Goal: Navigation & Orientation: Understand site structure

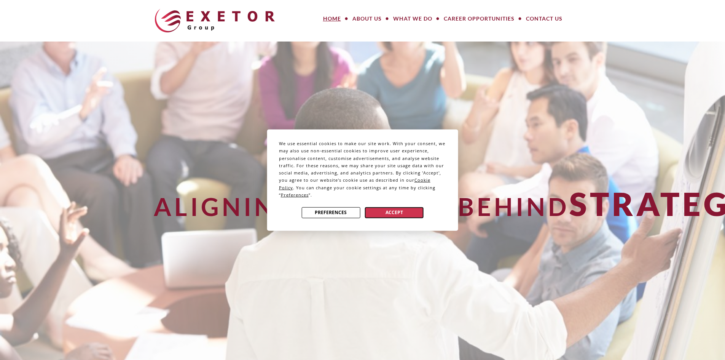
click at [383, 209] on button "Accept" at bounding box center [394, 212] width 59 height 11
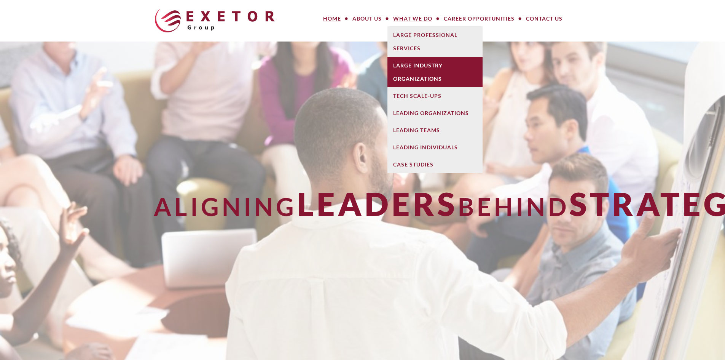
click at [401, 68] on link "Large Industry Organizations" at bounding box center [434, 72] width 95 height 30
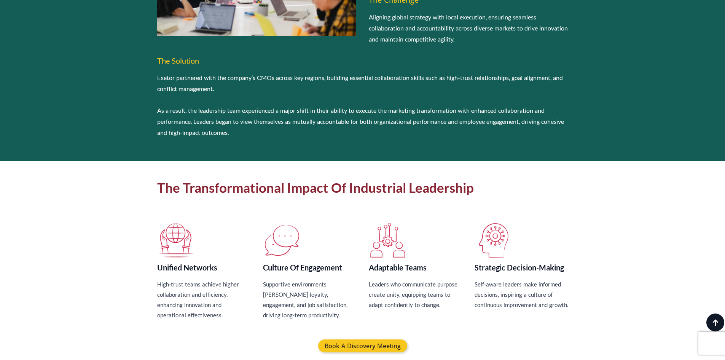
scroll to position [1332, 0]
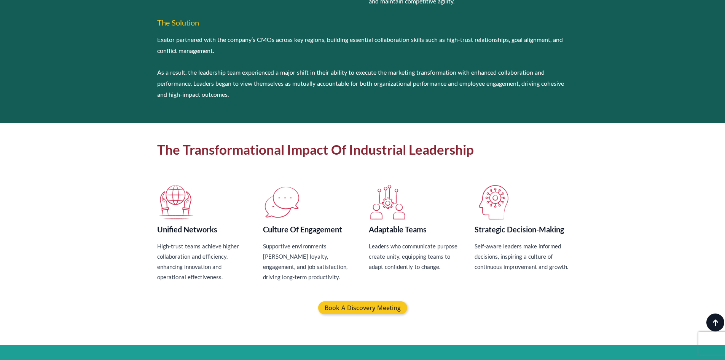
click at [137, 197] on section "The Transformational Impact of Industrial Leadership Unified Networks High-trus…" at bounding box center [362, 234] width 725 height 222
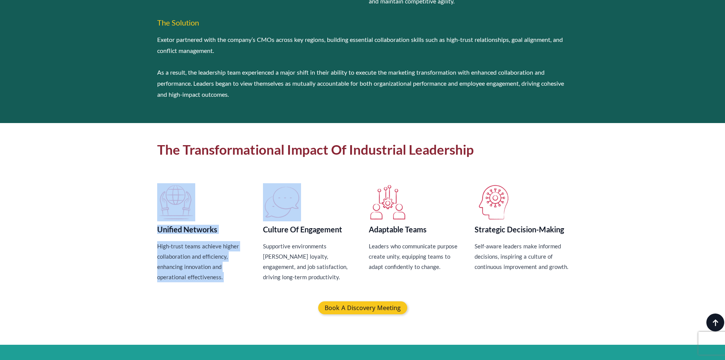
drag, startPoint x: 137, startPoint y: 196, endPoint x: 264, endPoint y: 229, distance: 131.2
click at [264, 229] on section "The Transformational Impact of Industrial Leadership Unified Networks High-trus…" at bounding box center [362, 234] width 725 height 222
drag, startPoint x: 262, startPoint y: 231, endPoint x: 251, endPoint y: 232, distance: 11.1
click at [262, 231] on div "Unified Networks High-trust teams achieve higher collaboration and efficiency, …" at bounding box center [362, 236] width 411 height 107
click at [220, 237] on div "Unified Networks High-trust teams achieve higher collaboration and efficiency, …" at bounding box center [204, 236] width 94 height 107
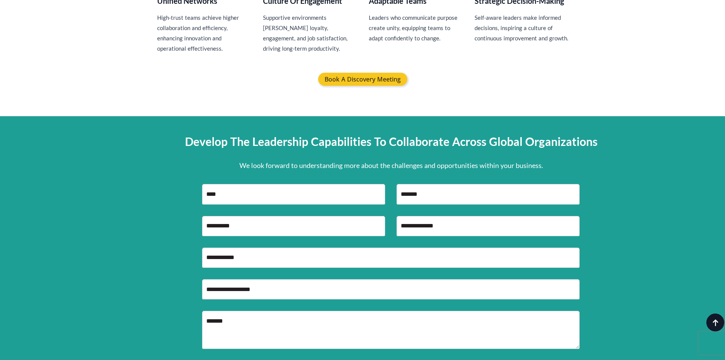
scroll to position [1636, 0]
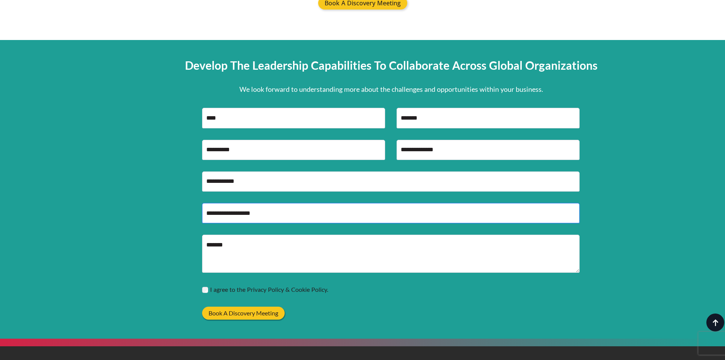
click at [255, 210] on input "Job Role / Function *" at bounding box center [390, 213] width 377 height 20
drag, startPoint x: 295, startPoint y: 216, endPoint x: 273, endPoint y: 218, distance: 22.2
click at [287, 217] on input "Job Role / Function *" at bounding box center [390, 213] width 377 height 20
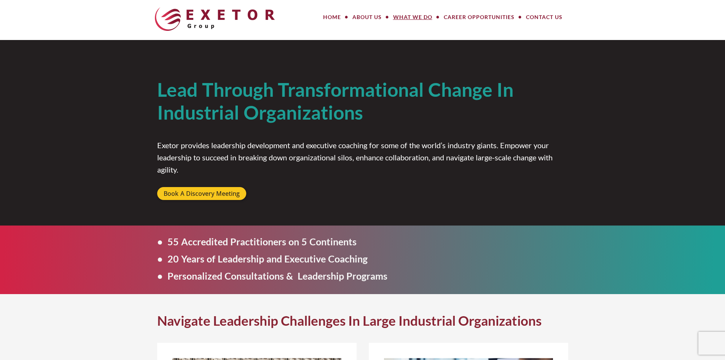
scroll to position [0, 0]
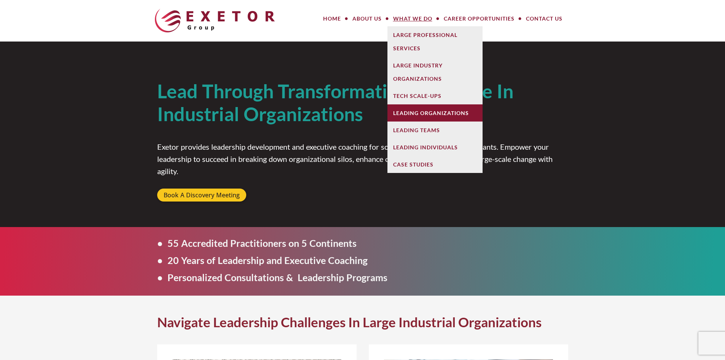
click at [415, 107] on link "Leading Organizations" at bounding box center [434, 112] width 95 height 17
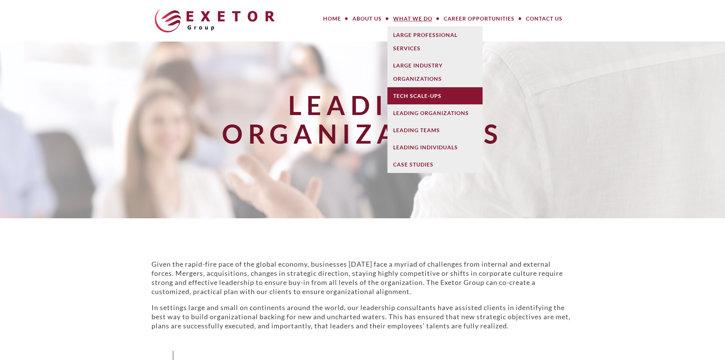
click at [426, 95] on link "Tech Scale-Ups" at bounding box center [434, 95] width 95 height 17
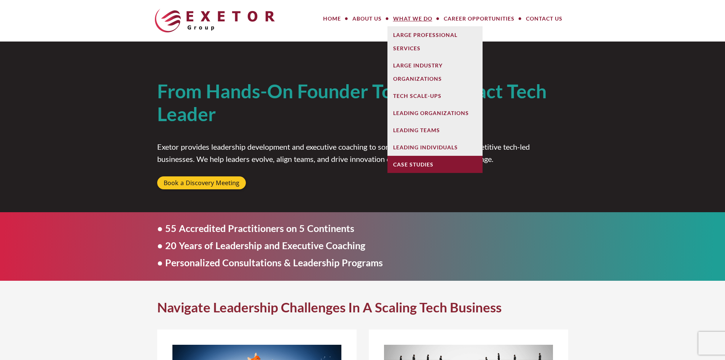
click at [409, 164] on link "Case Studies" at bounding box center [434, 164] width 95 height 17
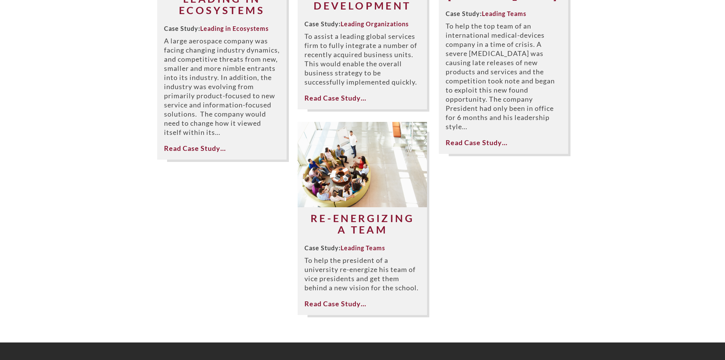
scroll to position [190, 0]
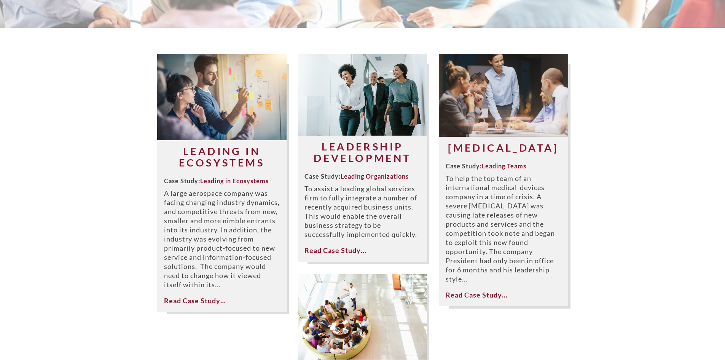
click at [221, 124] on img at bounding box center [221, 97] width 129 height 86
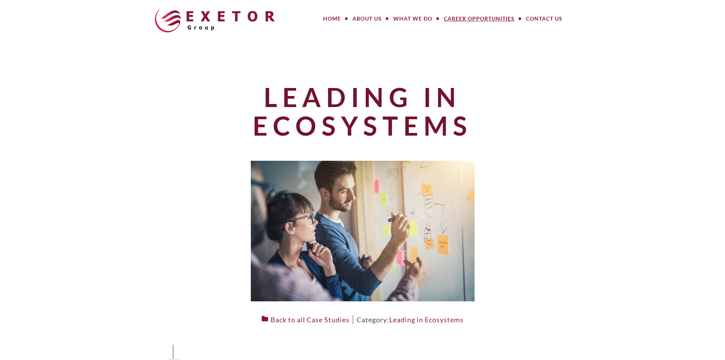
click at [449, 18] on link "Career Opportunities" at bounding box center [479, 18] width 82 height 15
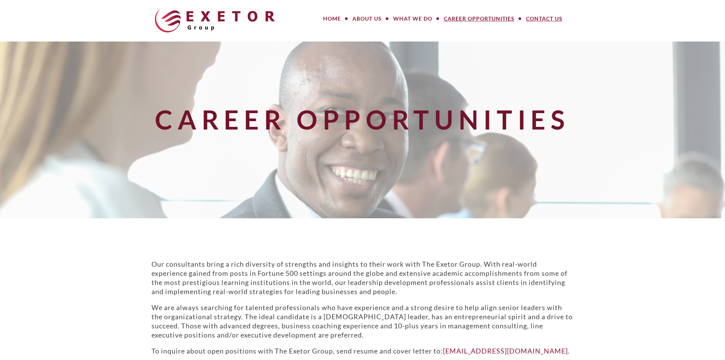
click at [541, 21] on link "Contact Us" at bounding box center [544, 18] width 48 height 15
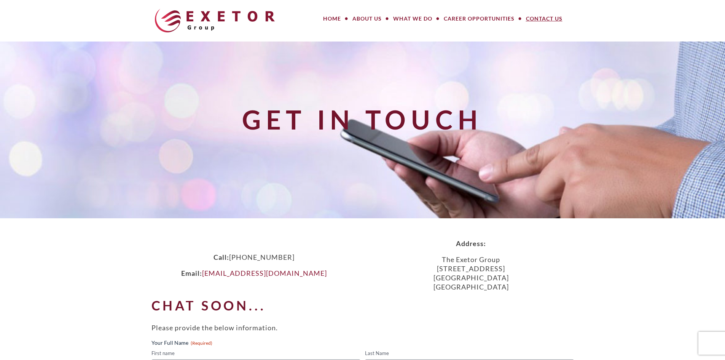
click at [256, 17] on img at bounding box center [215, 21] width 120 height 24
